Goal: Find specific page/section: Find specific page/section

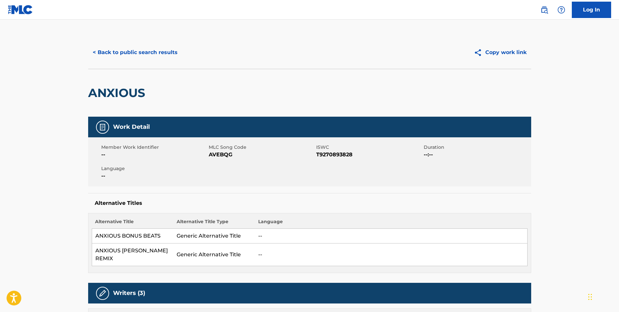
click at [152, 51] on button "< Back to public search results" at bounding box center [135, 52] width 94 height 16
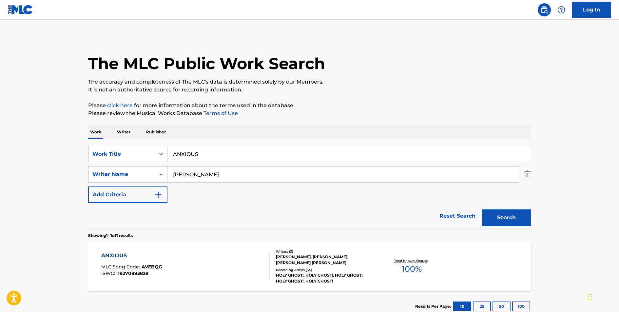
click at [191, 153] on input "ANXIOUS" at bounding box center [350, 154] width 364 height 16
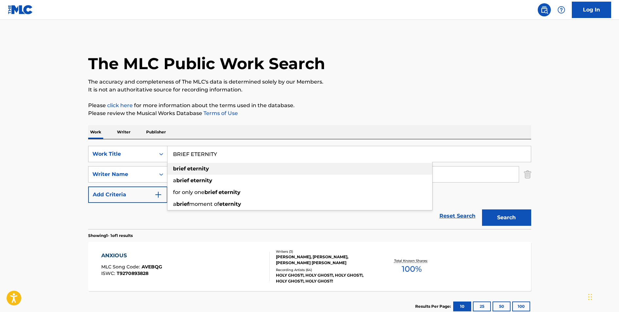
click at [203, 168] on strong "eternity" at bounding box center [198, 169] width 22 height 6
type input "brief eternity"
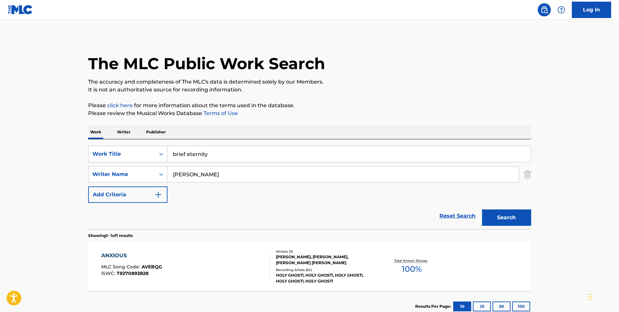
click at [196, 176] on input "[PERSON_NAME]" at bounding box center [344, 175] width 352 height 16
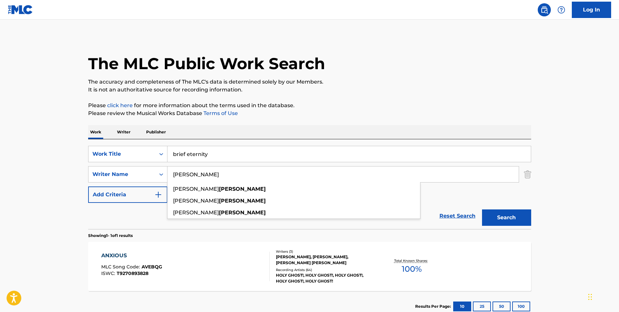
click at [196, 176] on input "[PERSON_NAME]" at bounding box center [344, 175] width 352 height 16
